Goal: Book appointment/travel/reservation

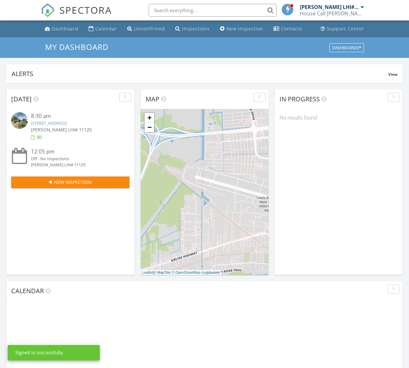
scroll to position [582, 409]
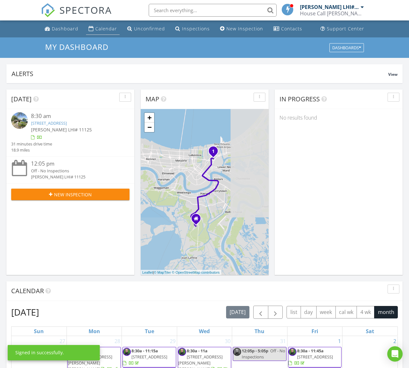
click at [103, 28] on div "Calendar" at bounding box center [106, 29] width 22 height 6
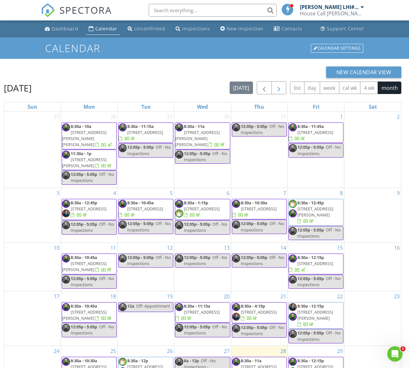
click at [282, 88] on span "button" at bounding box center [279, 88] width 8 height 8
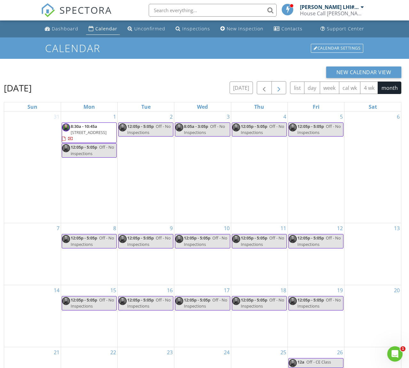
click at [282, 88] on span "button" at bounding box center [279, 88] width 8 height 8
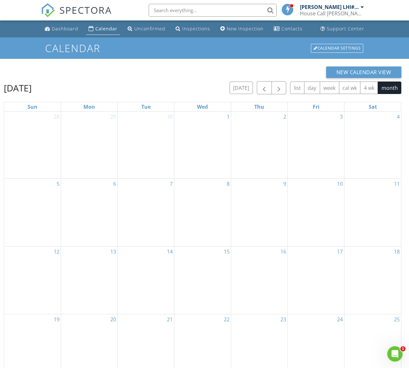
scroll to position [3, 0]
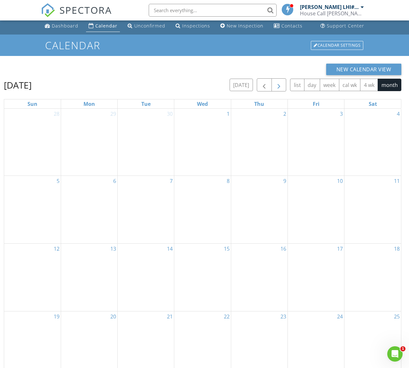
click at [277, 85] on span "button" at bounding box center [279, 85] width 8 height 8
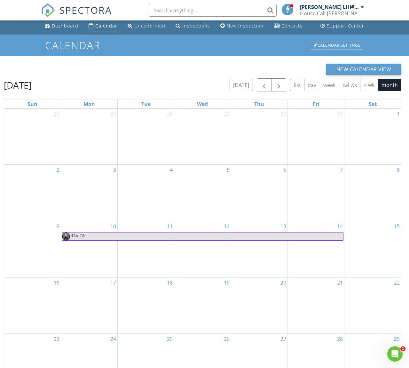
click at [148, 174] on div "4" at bounding box center [146, 193] width 56 height 56
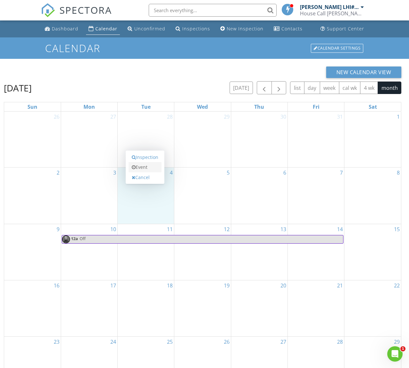
click at [144, 166] on link "Event" at bounding box center [145, 167] width 33 height 10
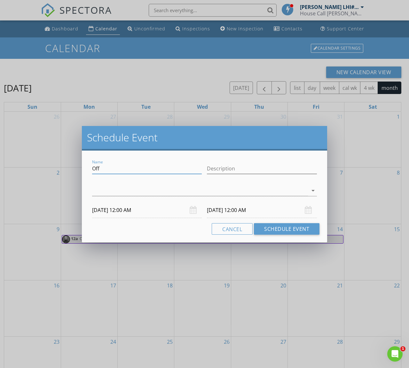
click at [121, 170] on input "Off" at bounding box center [147, 168] width 110 height 11
type input "Off - Appointment"
click at [309, 188] on icon "arrow_drop_down" at bounding box center [313, 191] width 8 height 8
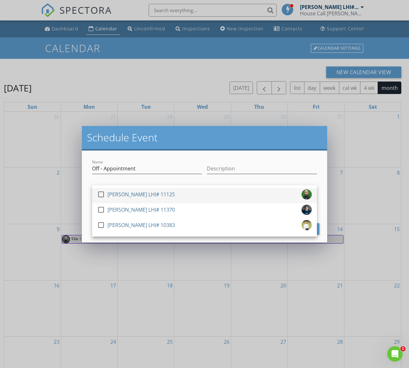
click at [124, 193] on div "[PERSON_NAME] LHI# 11125" at bounding box center [140, 194] width 67 height 10
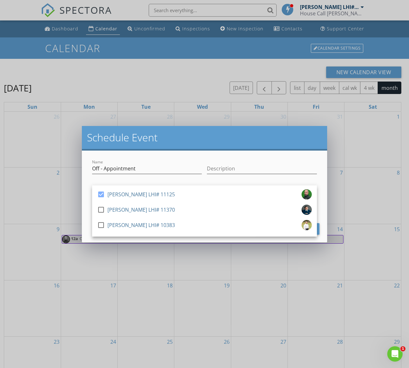
click at [87, 195] on div "Name Off - Appointment Description check_box Stanley Holliday LHI# 11125 check_…" at bounding box center [204, 197] width 245 height 92
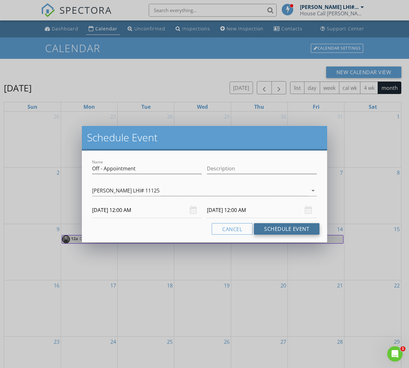
click at [288, 231] on button "Schedule Event" at bounding box center [287, 229] width 66 height 12
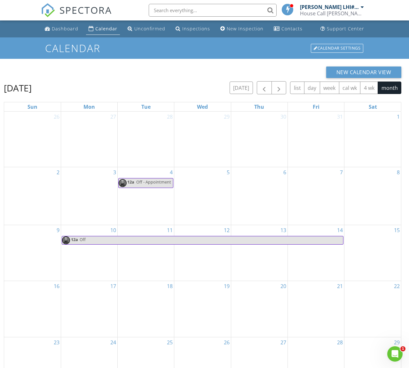
click at [361, 9] on div at bounding box center [362, 6] width 3 height 5
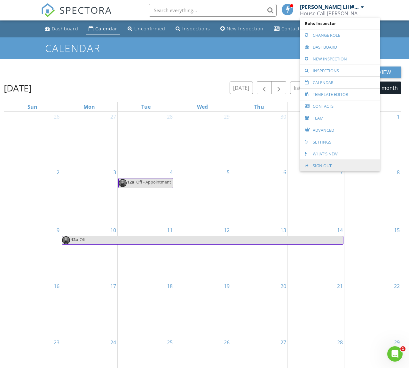
click at [322, 167] on link "Sign Out" at bounding box center [340, 166] width 74 height 12
